Goal: Book appointment/travel/reservation

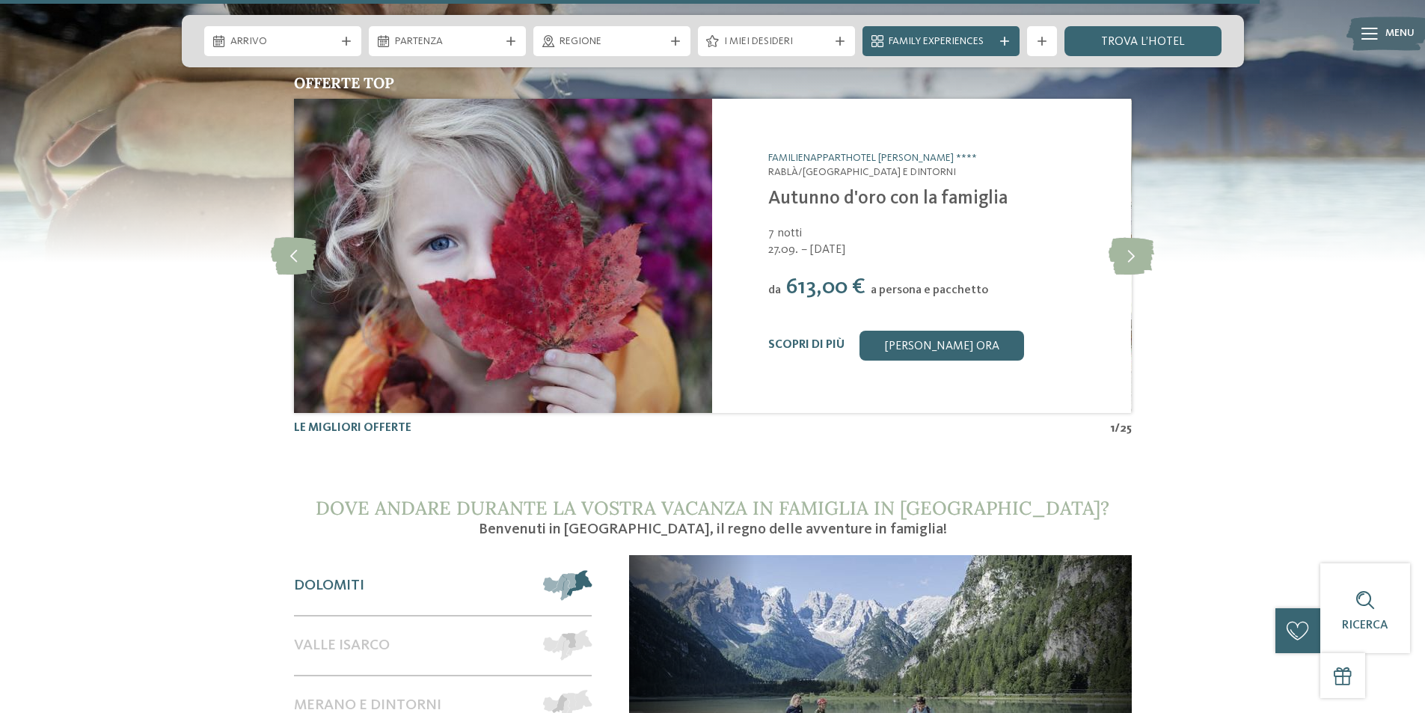
scroll to position [6135, 0]
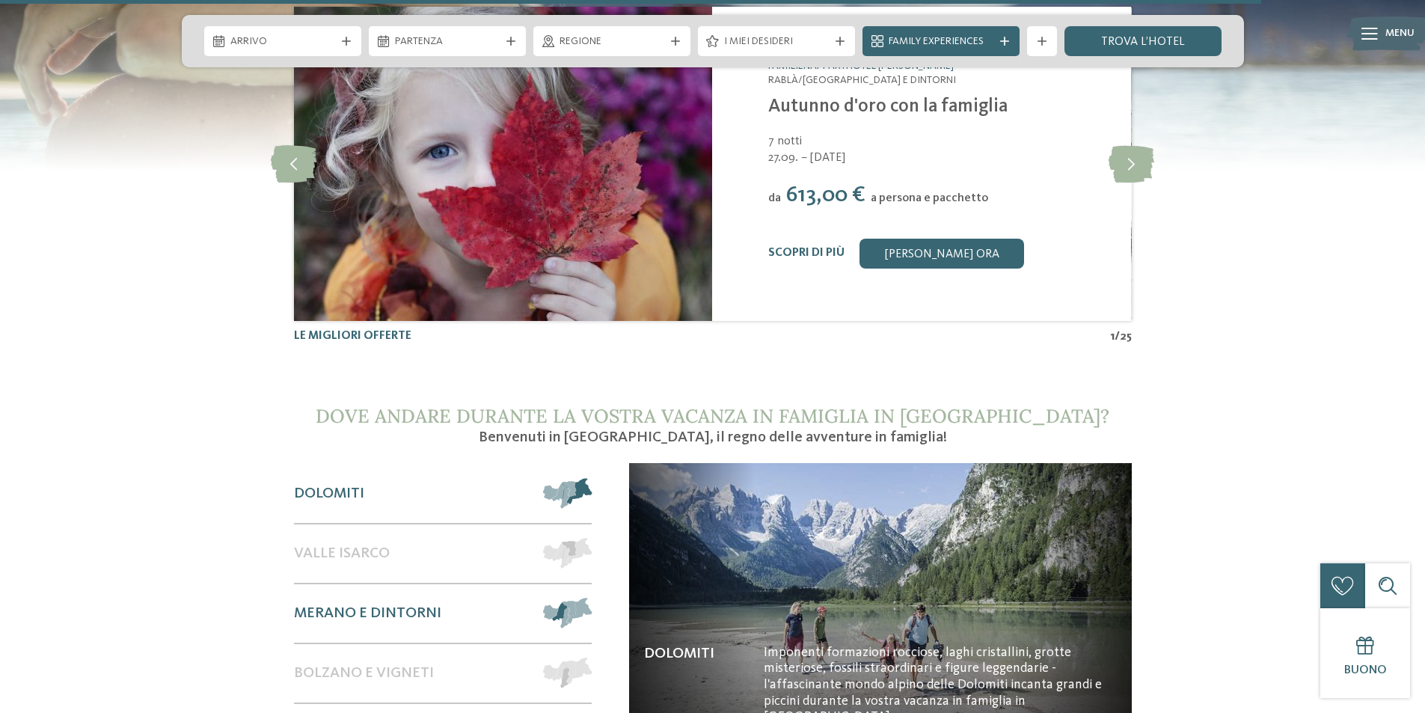
click at [361, 605] on span "Merano e dintorni" at bounding box center [367, 614] width 147 height 18
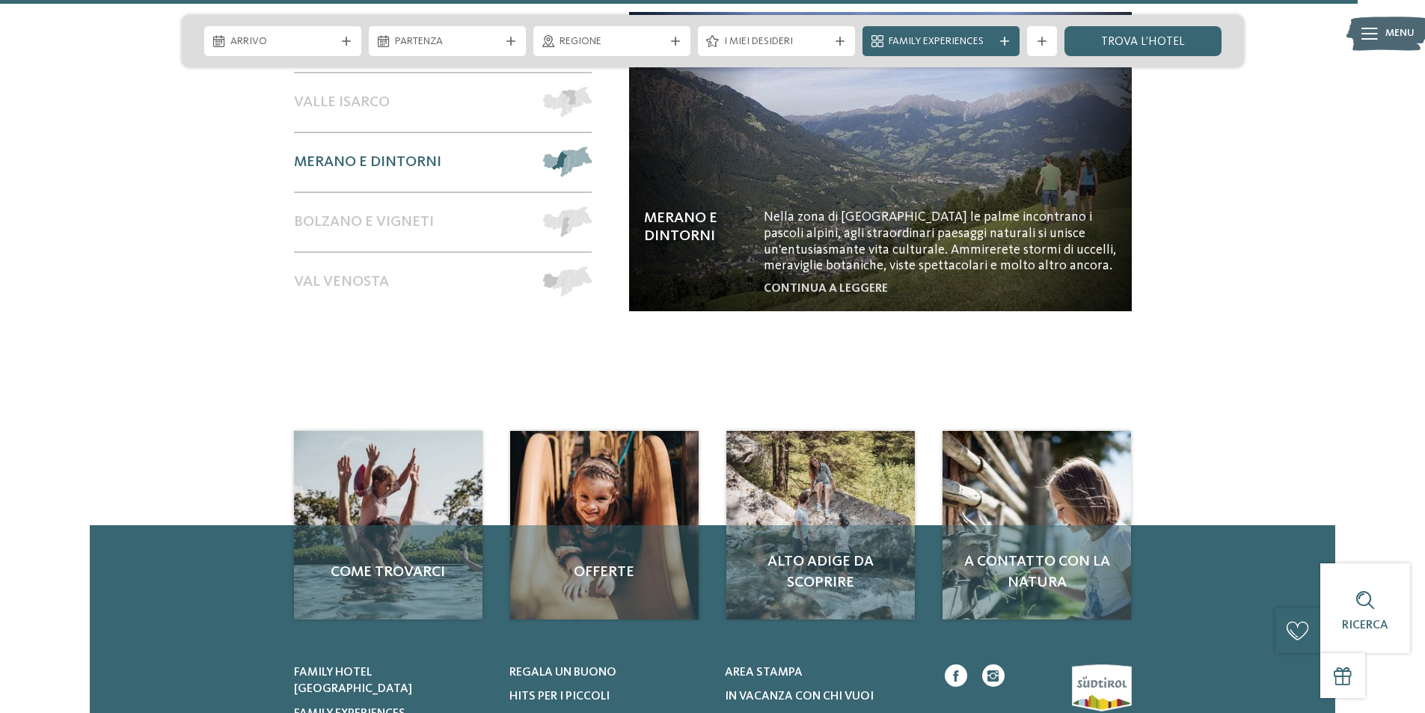
scroll to position [6566, 0]
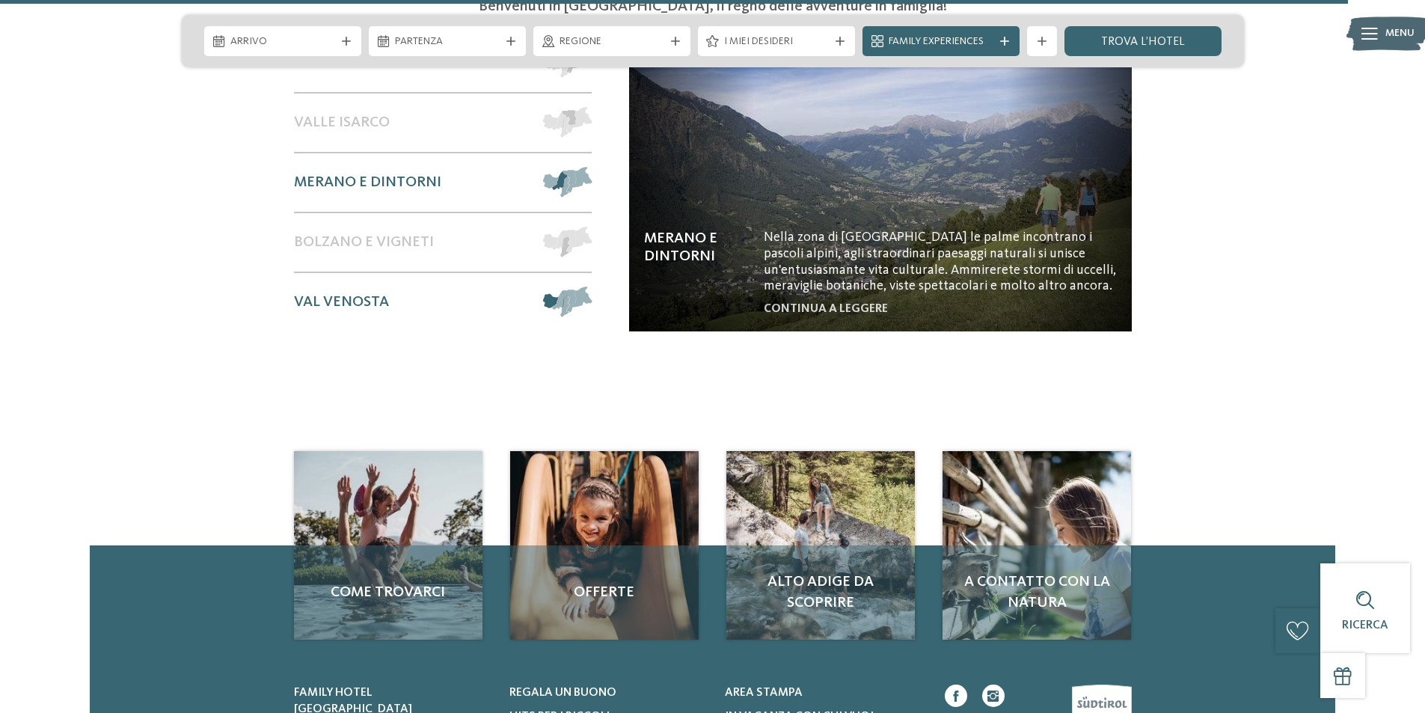
click at [309, 293] on span "Val Venosta" at bounding box center [341, 302] width 95 height 18
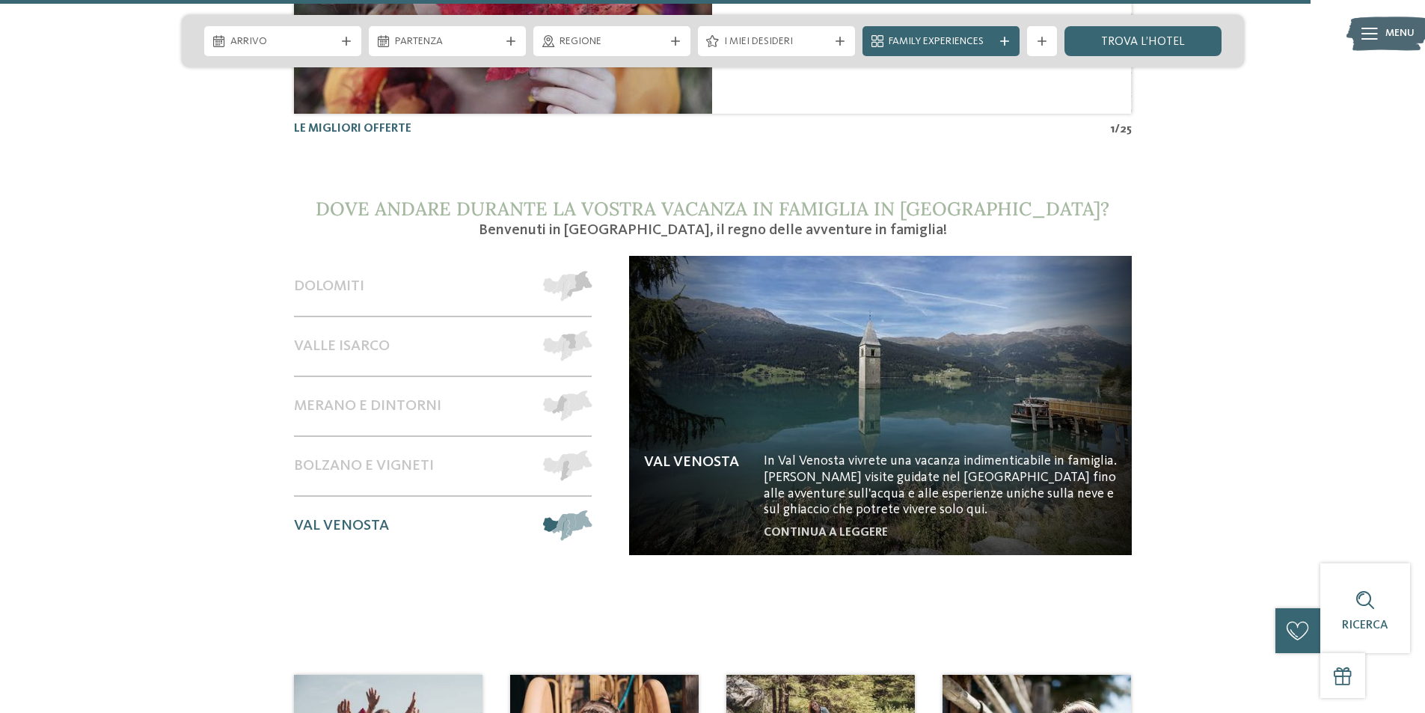
scroll to position [6342, 0]
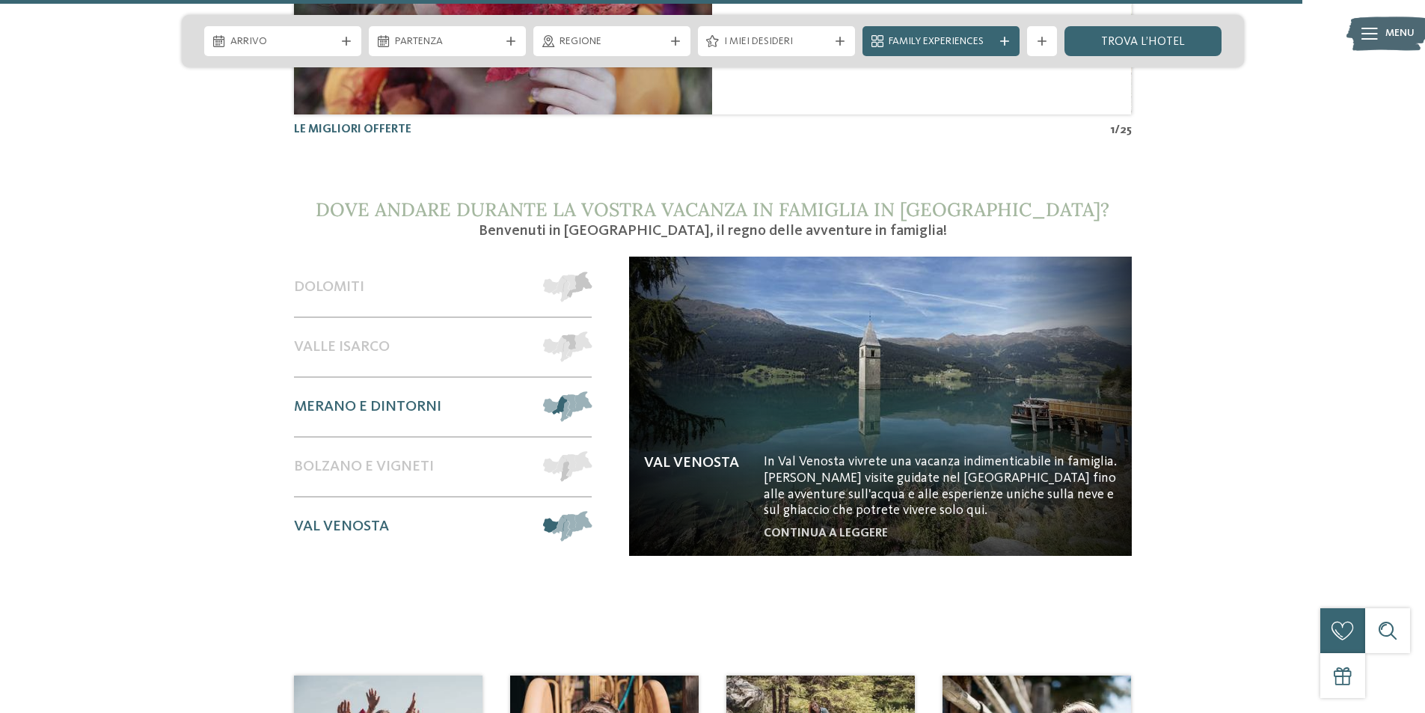
click at [366, 398] on span "Merano e dintorni" at bounding box center [367, 407] width 147 height 18
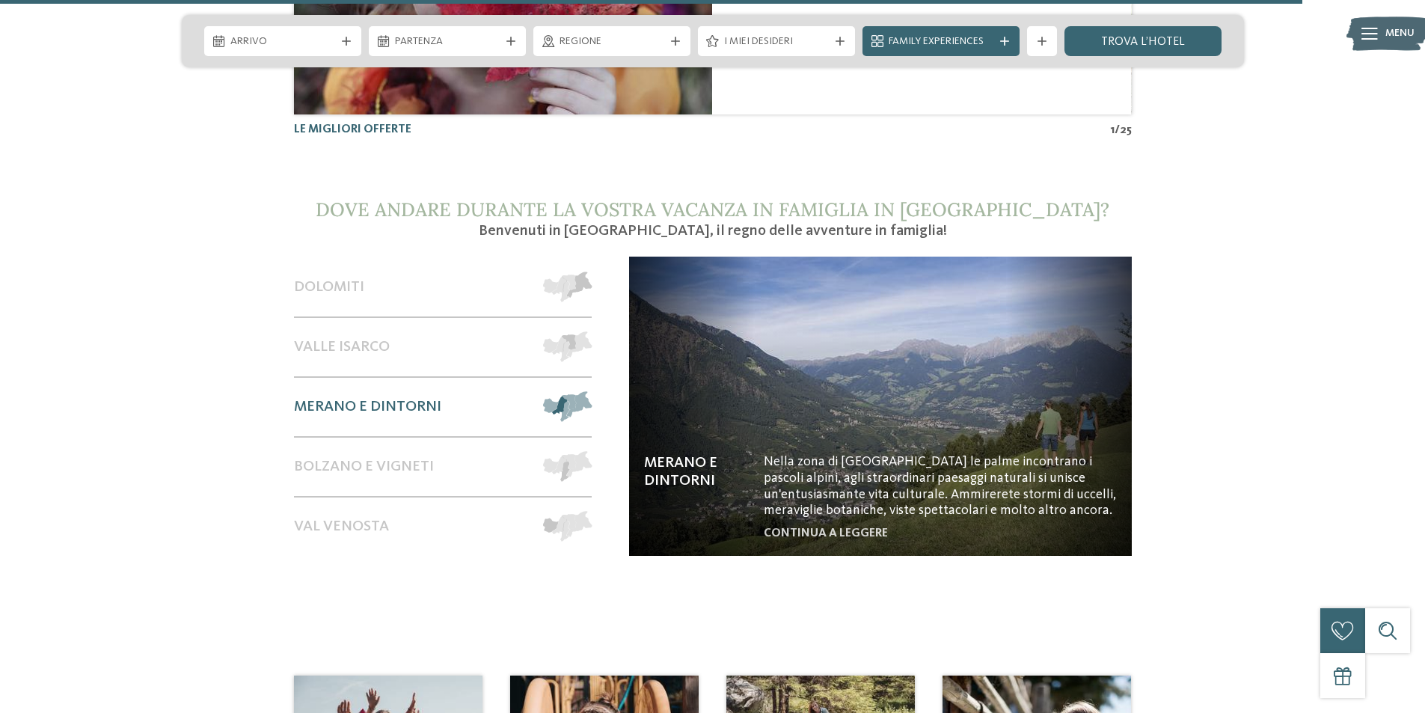
click at [885, 447] on img at bounding box center [880, 406] width 503 height 299
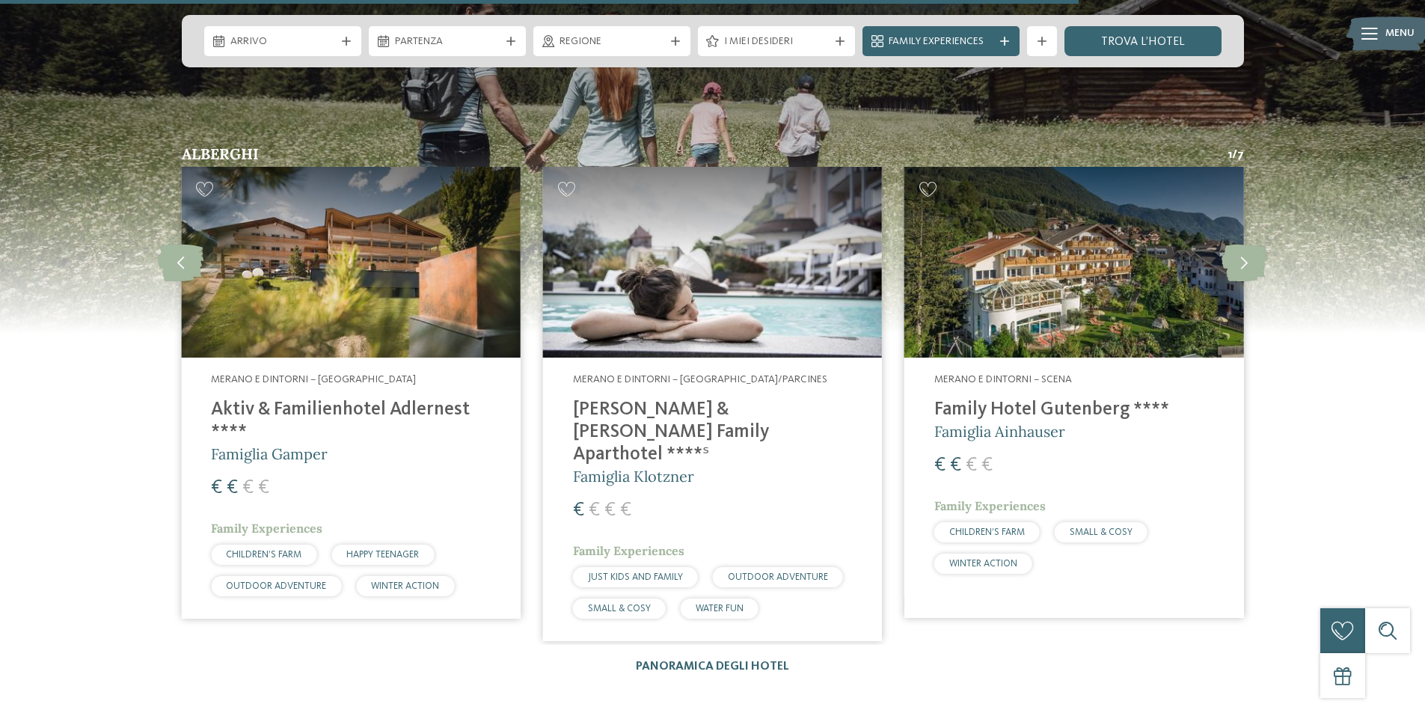
scroll to position [2245, 0]
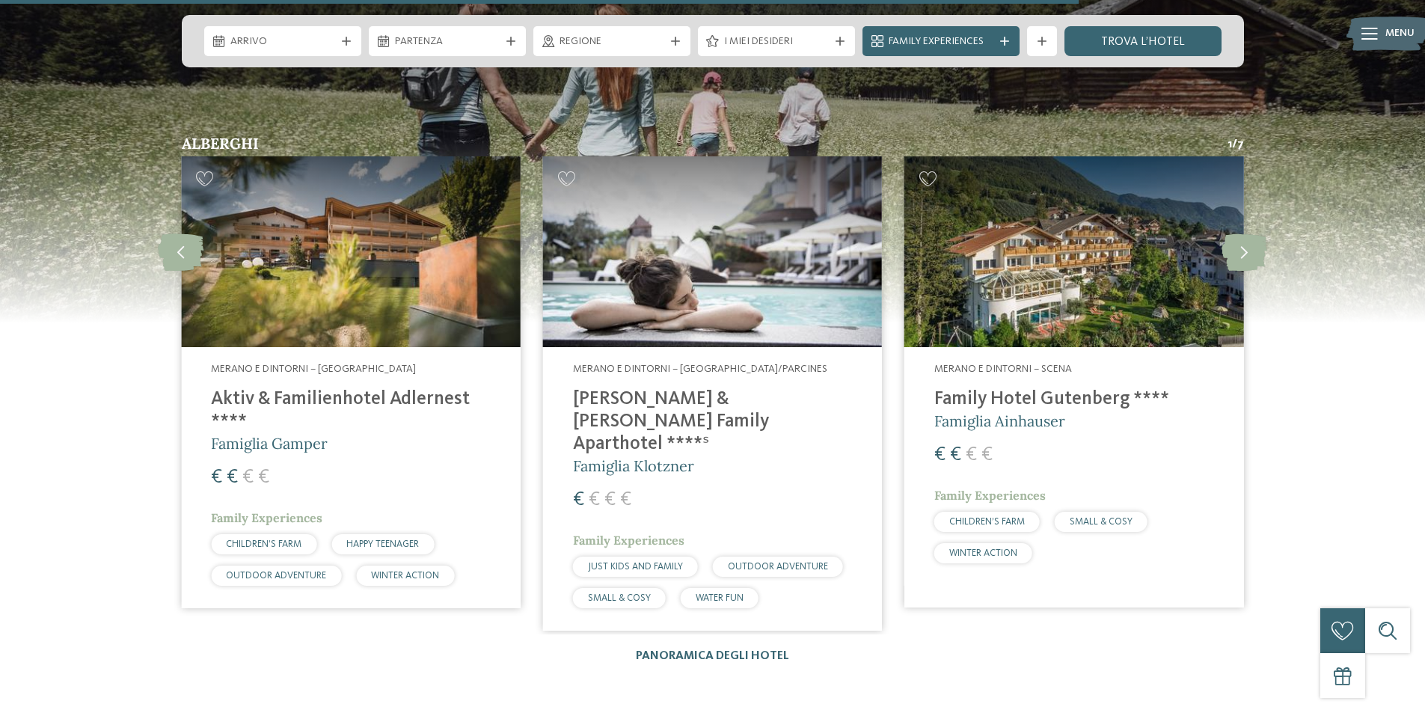
click at [807, 392] on h4 "[PERSON_NAME] & [PERSON_NAME] Family Aparthotel ****ˢ" at bounding box center [712, 421] width 279 height 67
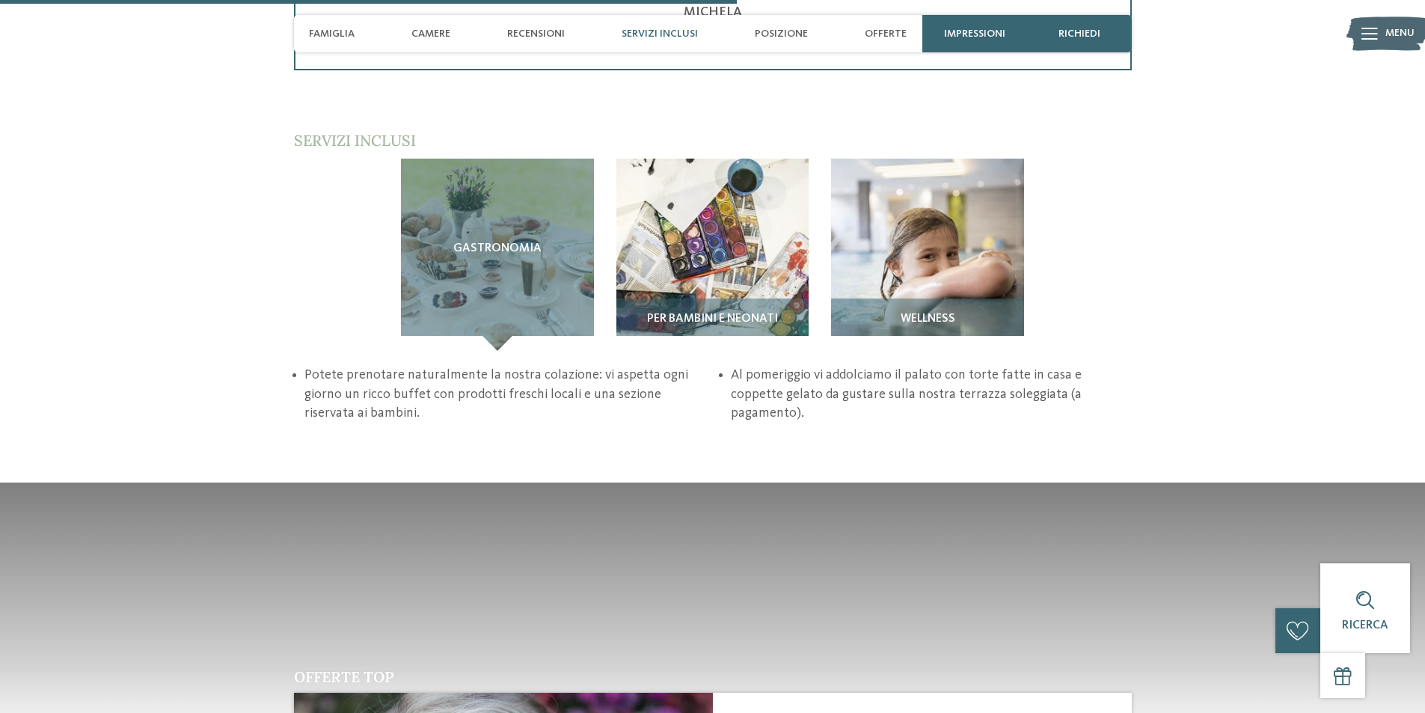
scroll to position [2394, 0]
